Goal: Transaction & Acquisition: Purchase product/service

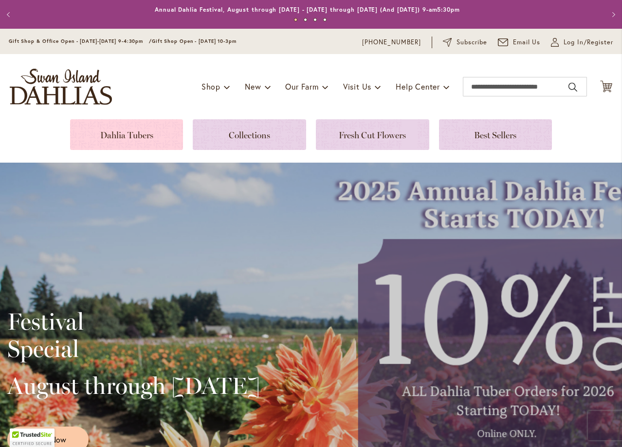
click at [131, 130] on link at bounding box center [126, 134] width 113 height 31
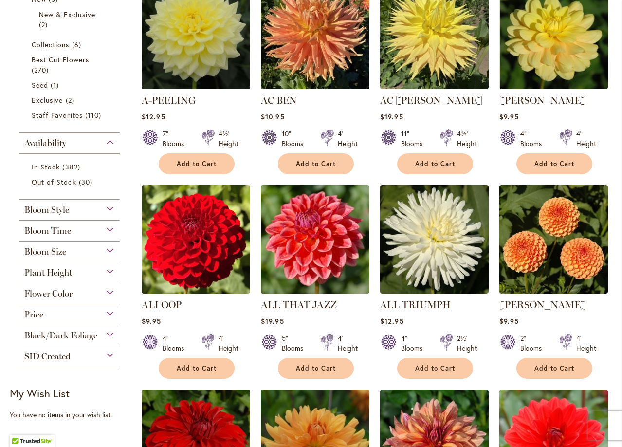
scroll to position [340, 0]
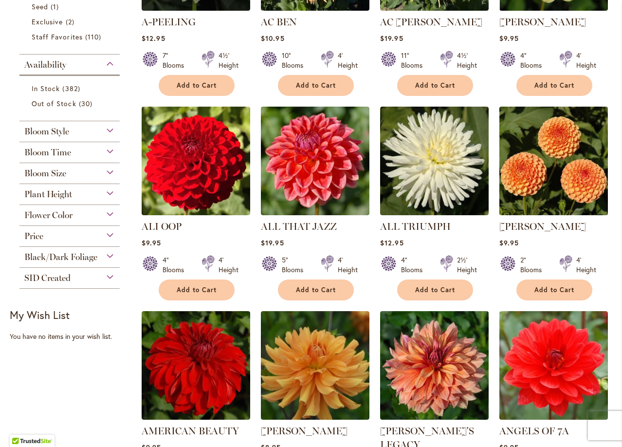
click at [520, 197] on img at bounding box center [554, 161] width 114 height 114
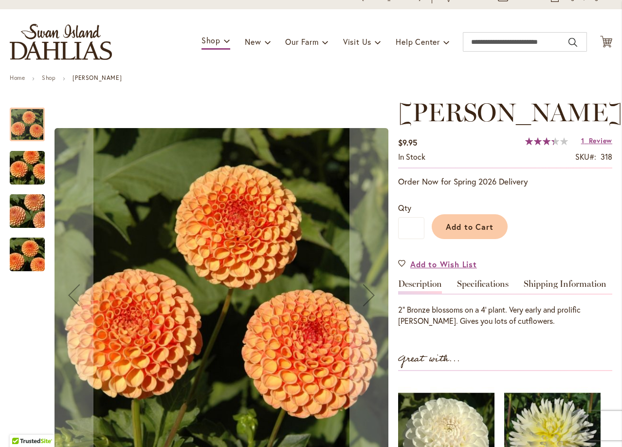
scroll to position [49, 0]
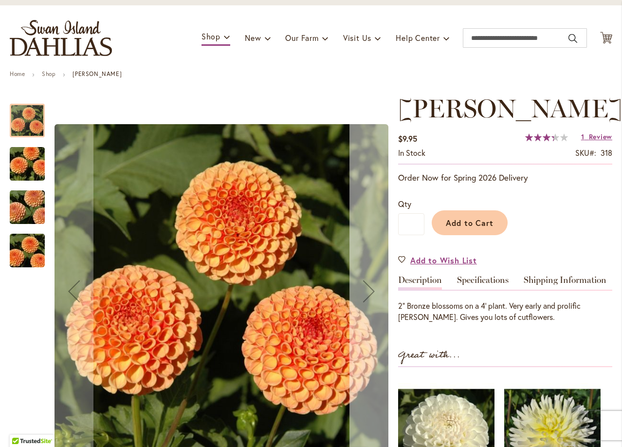
click at [375, 252] on button "Next" at bounding box center [368, 291] width 39 height 394
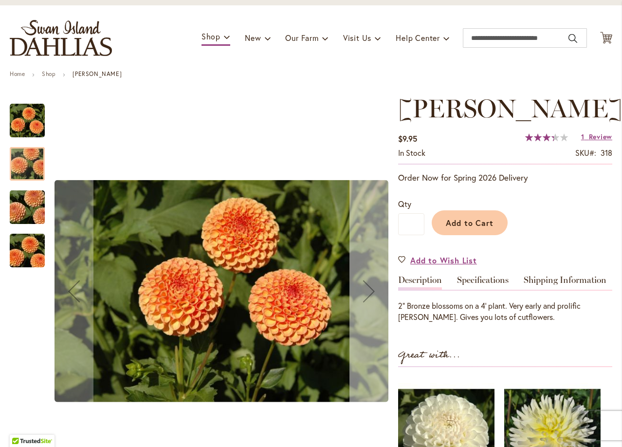
click at [375, 252] on button "Next" at bounding box center [368, 291] width 39 height 394
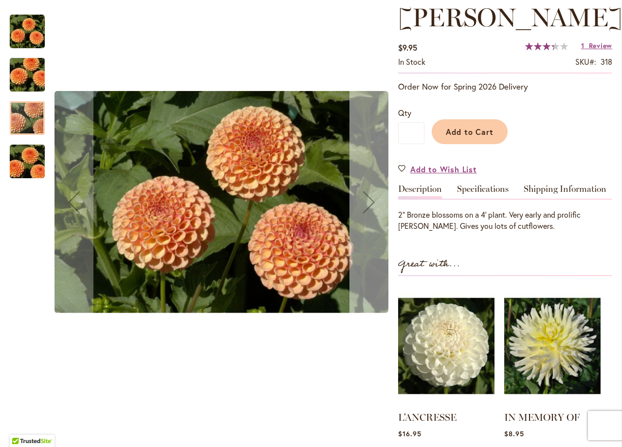
scroll to position [97, 0]
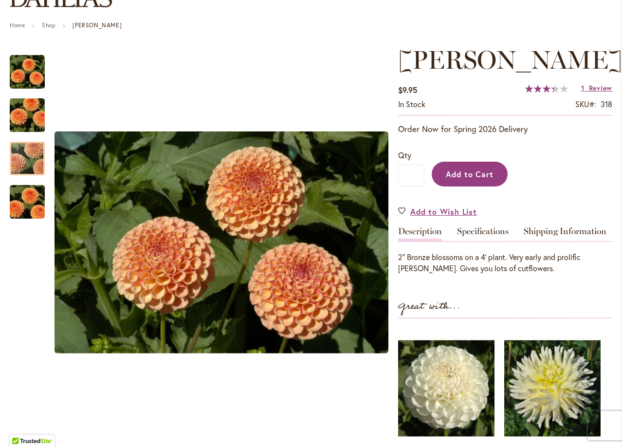
click at [458, 180] on button "Add to Cart" at bounding box center [469, 173] width 76 height 25
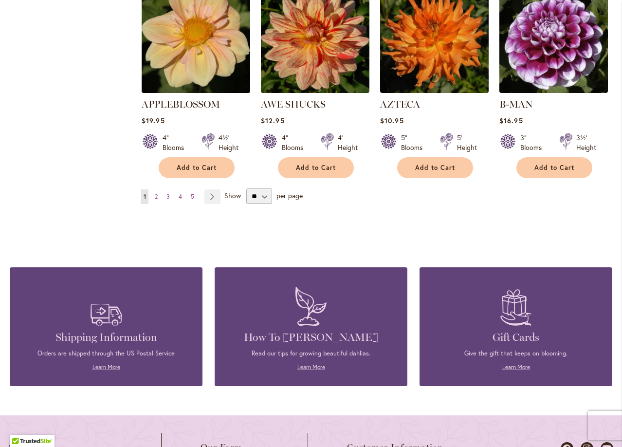
scroll to position [924, 0]
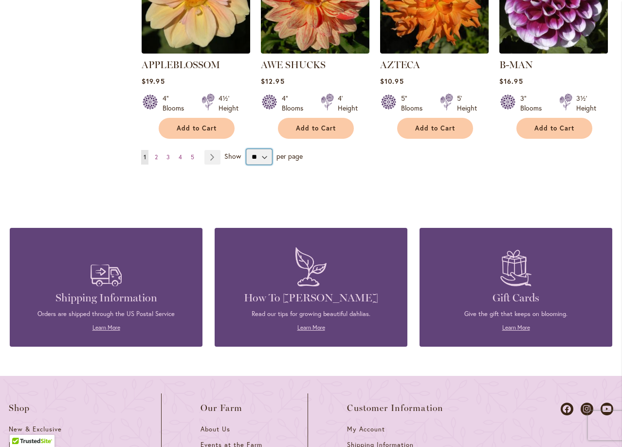
click at [259, 149] on select "** ** ** **" at bounding box center [259, 157] width 26 height 16
select select "**"
click at [246, 149] on select "** ** ** **" at bounding box center [259, 157] width 26 height 16
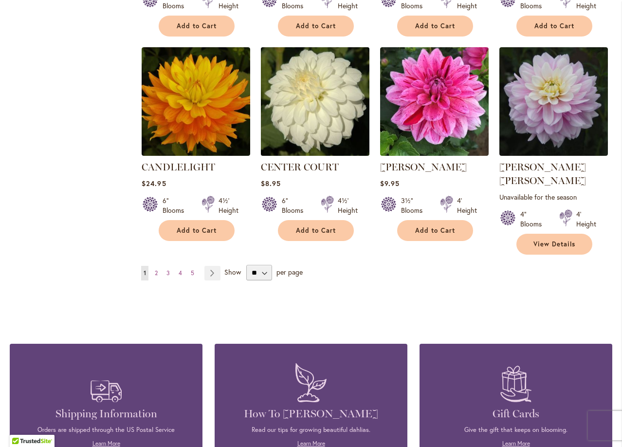
scroll to position [3356, 0]
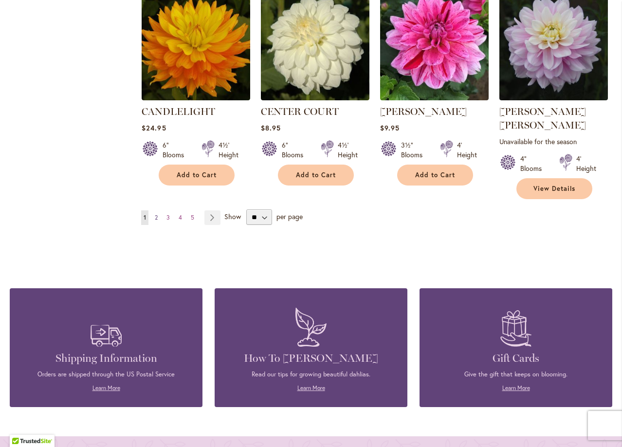
click at [157, 214] on span "2" at bounding box center [156, 217] width 3 height 7
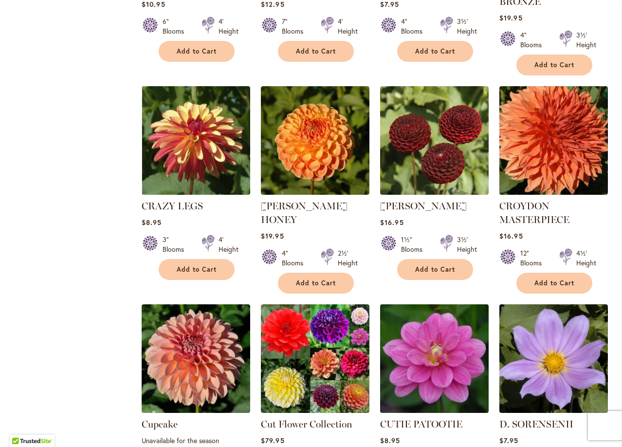
scroll to position [1265, 0]
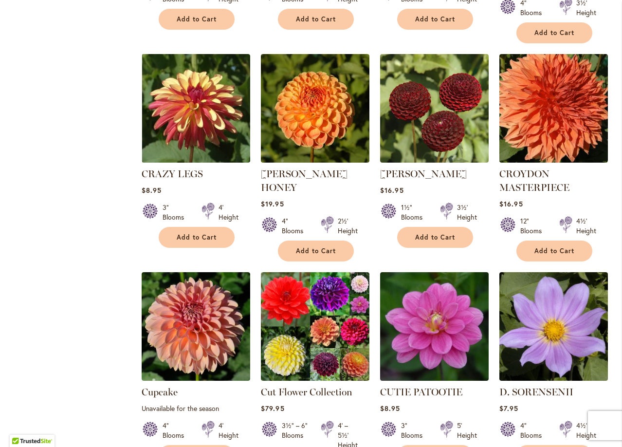
click at [429, 191] on li "CROSSFIELD EBONY Rating: 100% 1 Review $16.95 1½" Blooms 3½' Height" at bounding box center [433, 158] width 109 height 208
click at [426, 233] on span "Add to Cart" at bounding box center [435, 237] width 40 height 8
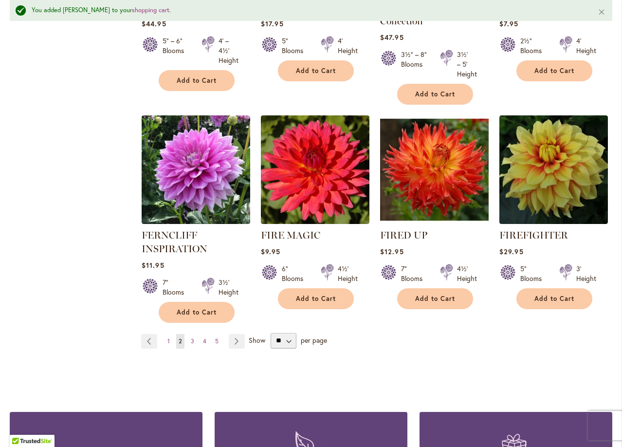
scroll to position [3382, 0]
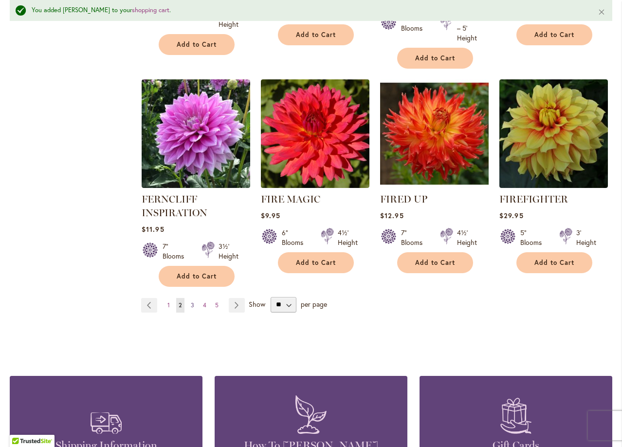
click at [191, 301] on span "3" at bounding box center [192, 304] width 3 height 7
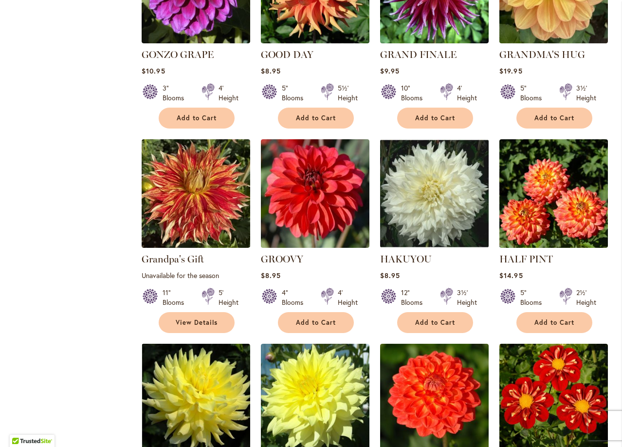
scroll to position [1800, 0]
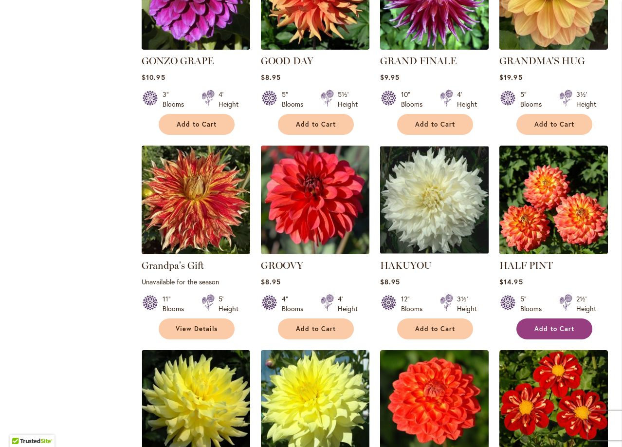
click at [530, 318] on button "Add to Cart" at bounding box center [554, 328] width 76 height 21
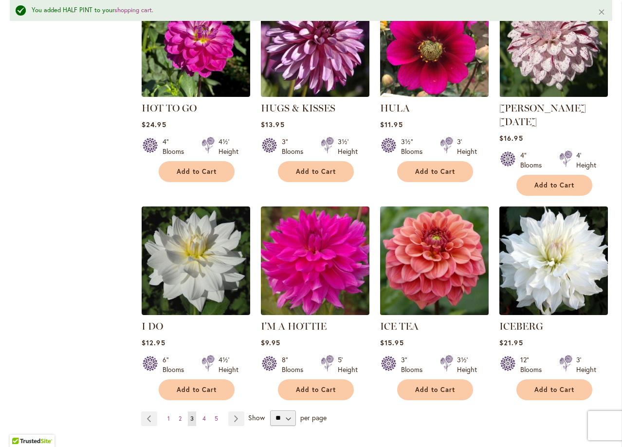
scroll to position [3308, 0]
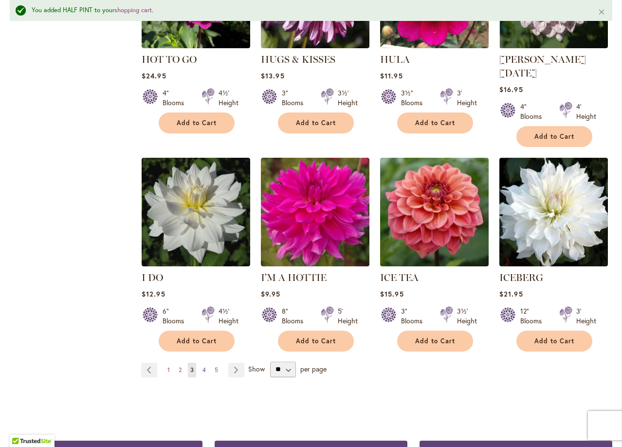
click at [203, 366] on span "4" at bounding box center [203, 369] width 3 height 7
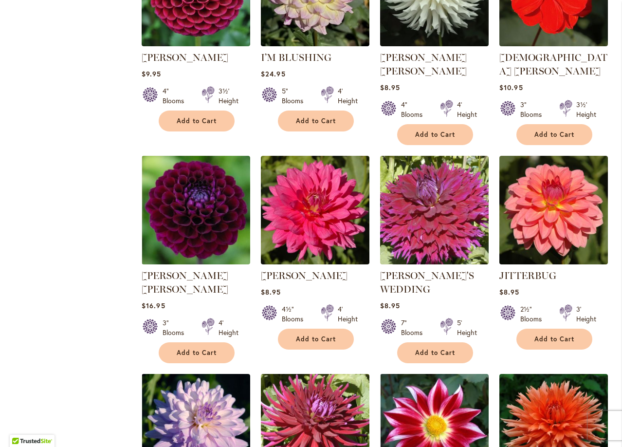
scroll to position [730, 0]
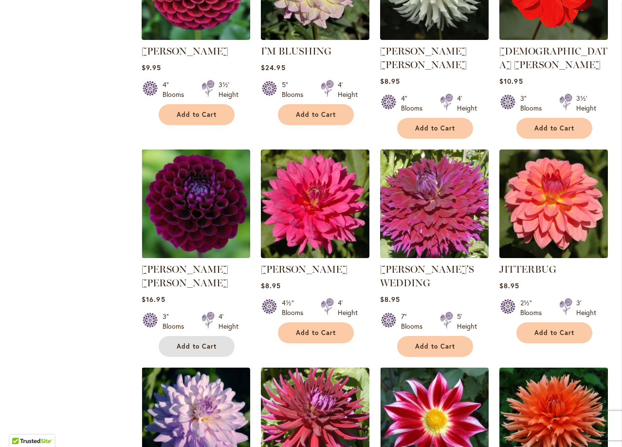
click at [217, 336] on button "Add to Cart" at bounding box center [197, 346] width 76 height 21
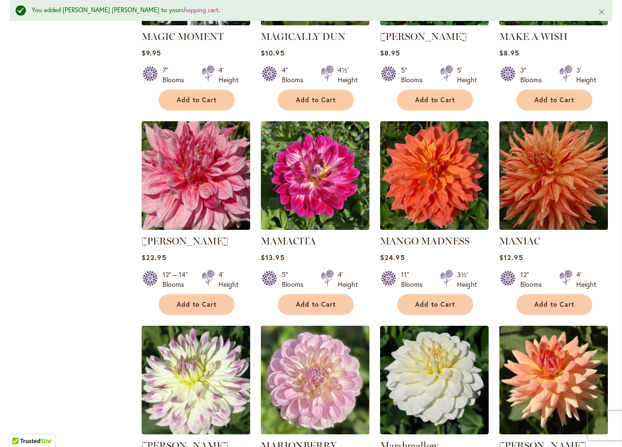
scroll to position [3187, 0]
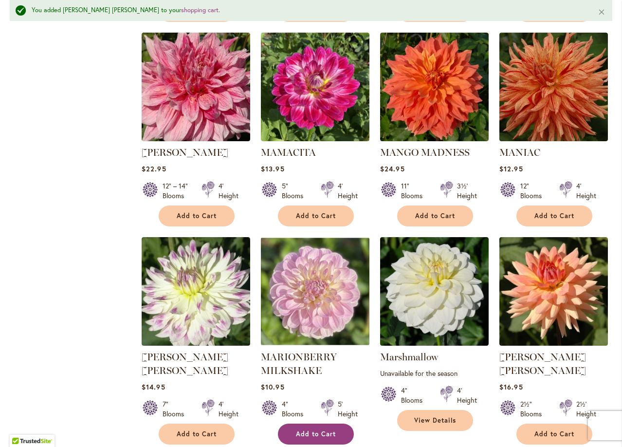
click at [317, 430] on span "Add to Cart" at bounding box center [316, 434] width 40 height 8
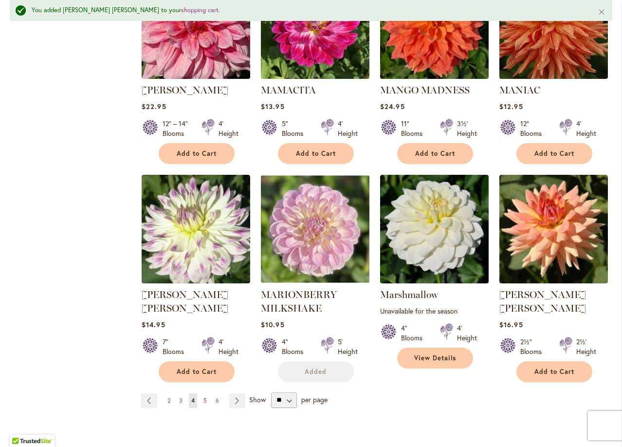
scroll to position [3285, 0]
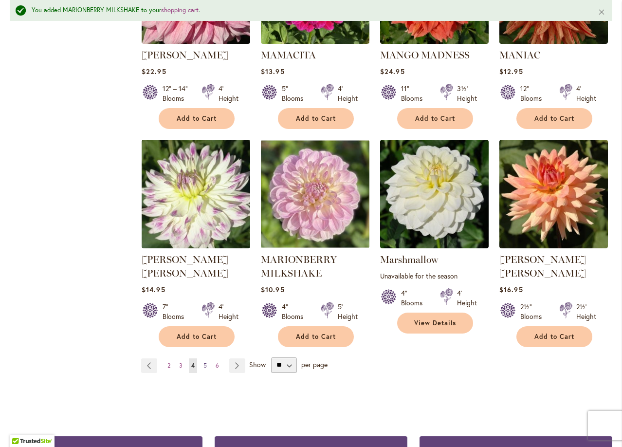
click at [206, 361] on span "5" at bounding box center [204, 364] width 3 height 7
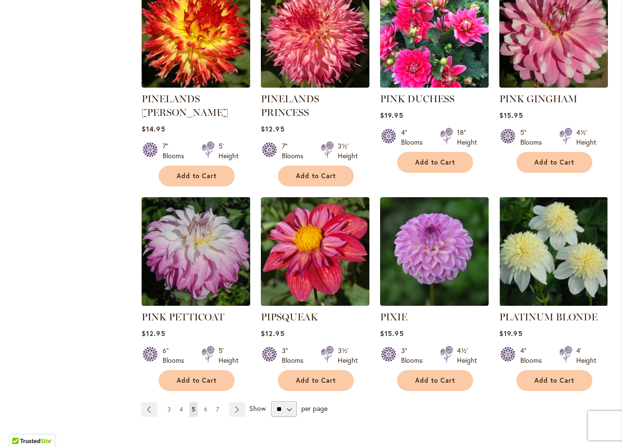
scroll to position [3210, 0]
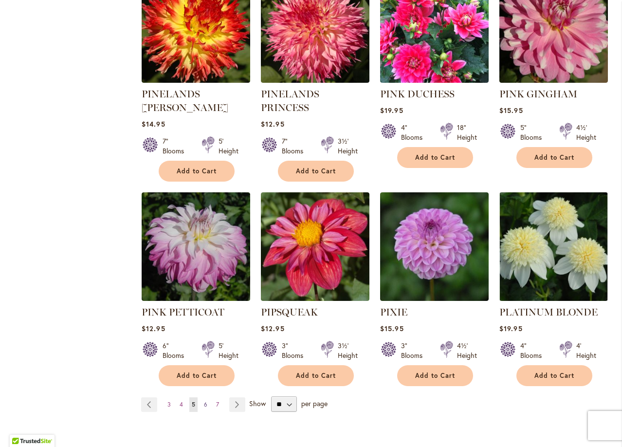
click at [204, 400] on span "6" at bounding box center [205, 403] width 3 height 7
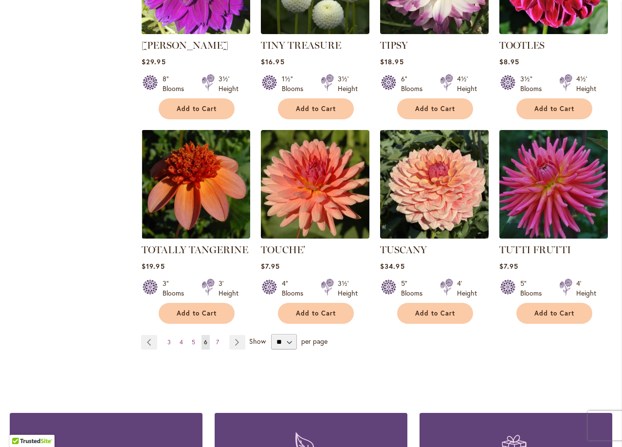
scroll to position [3259, 0]
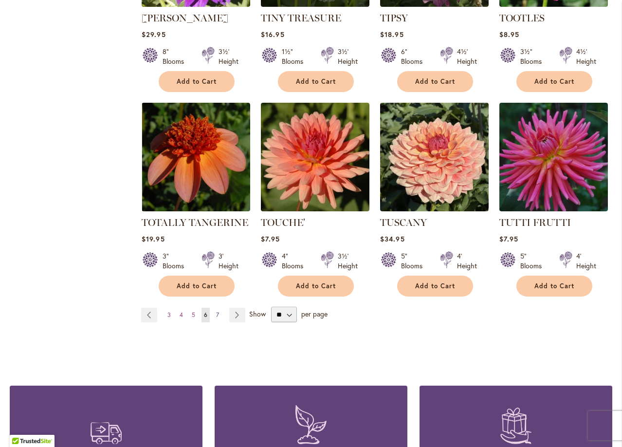
click at [218, 307] on link "Page 7" at bounding box center [218, 314] width 8 height 15
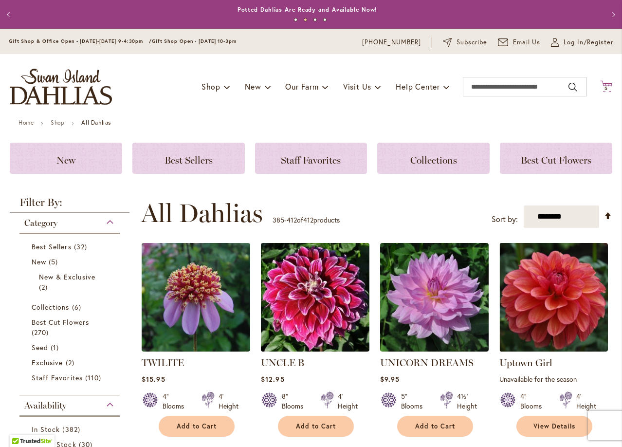
click at [600, 91] on icon "Cart .cls-1 { fill: #231f20; }" at bounding box center [606, 86] width 12 height 12
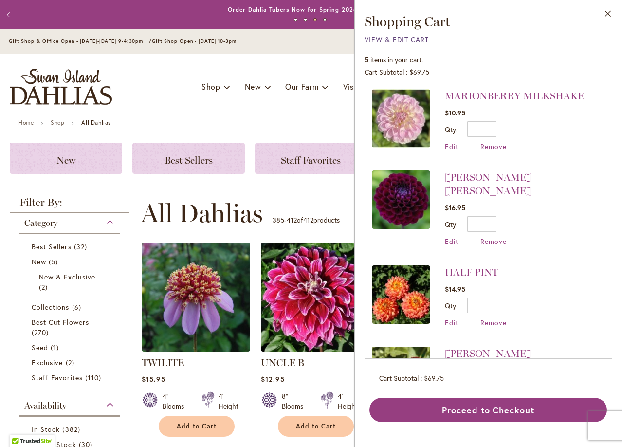
click at [394, 41] on span "View & Edit Cart" at bounding box center [396, 39] width 64 height 9
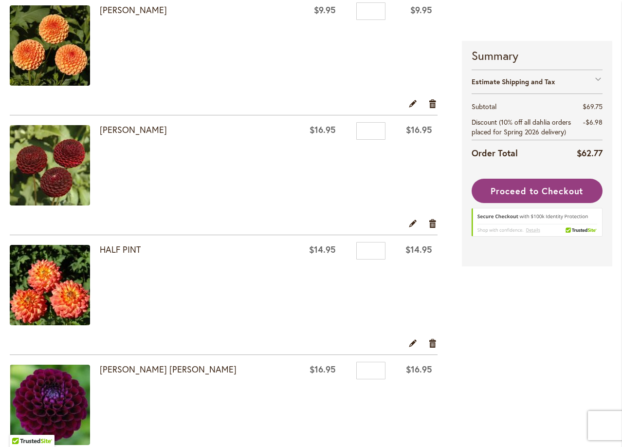
scroll to position [195, 0]
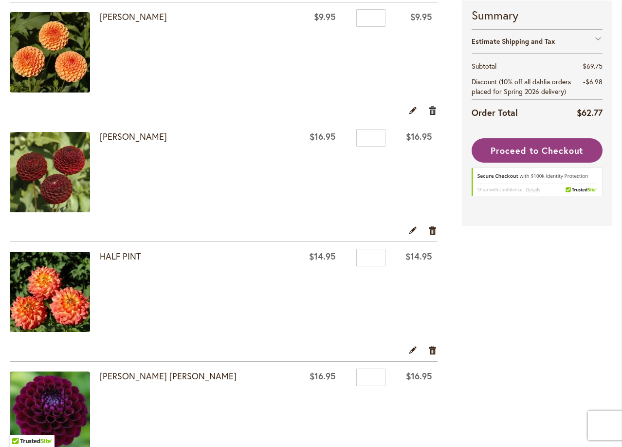
click at [429, 112] on link "Remove item" at bounding box center [432, 110] width 9 height 11
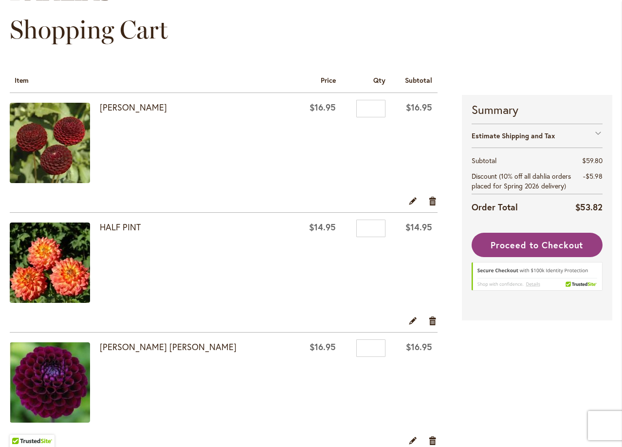
scroll to position [97, 0]
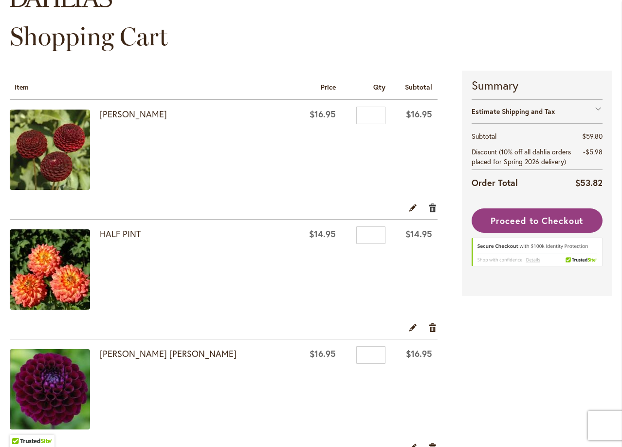
click at [428, 211] on link "Remove item" at bounding box center [432, 207] width 9 height 11
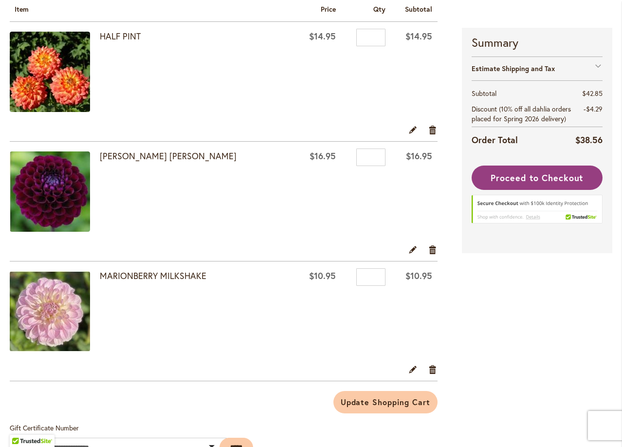
scroll to position [146, 0]
